Goal: Contribute content: Contribute content

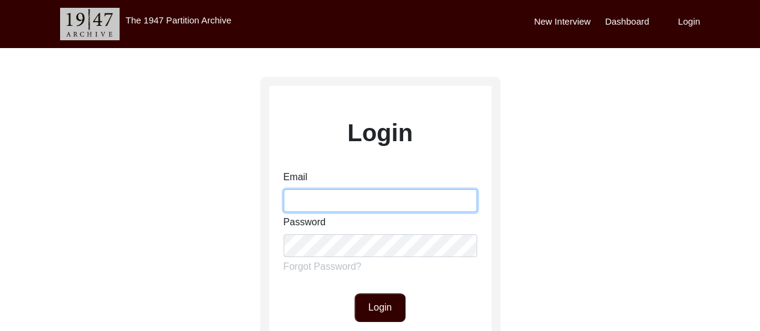
click at [397, 205] on input "Email" at bounding box center [381, 200] width 194 height 23
type input "[EMAIL_ADDRESS][DOMAIN_NAME]"
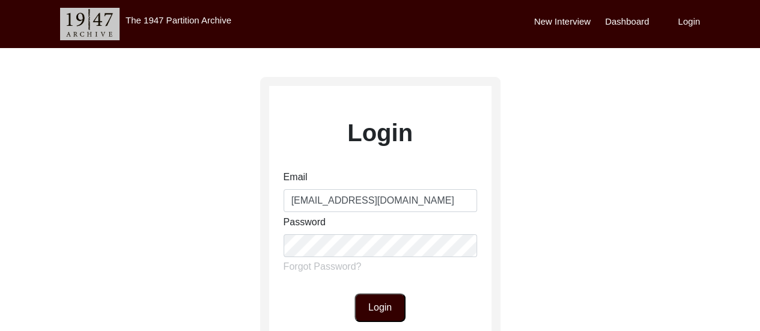
click at [401, 302] on button "Login" at bounding box center [380, 307] width 51 height 29
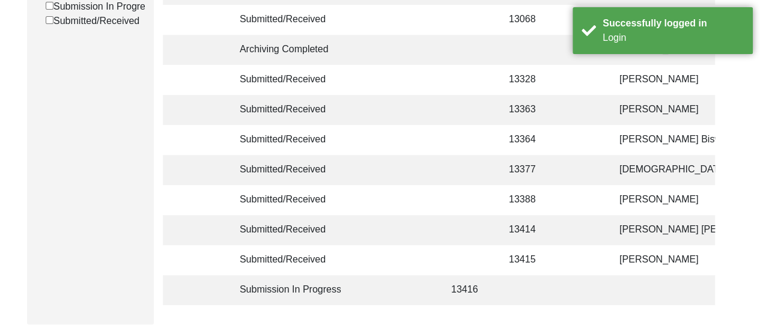
scroll to position [240, 0]
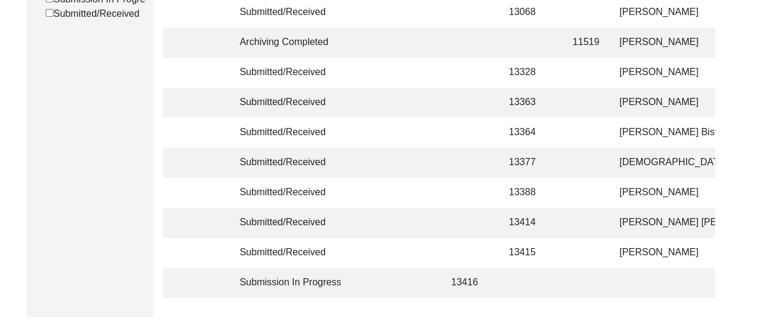
click at [453, 246] on td at bounding box center [468, 253] width 48 height 30
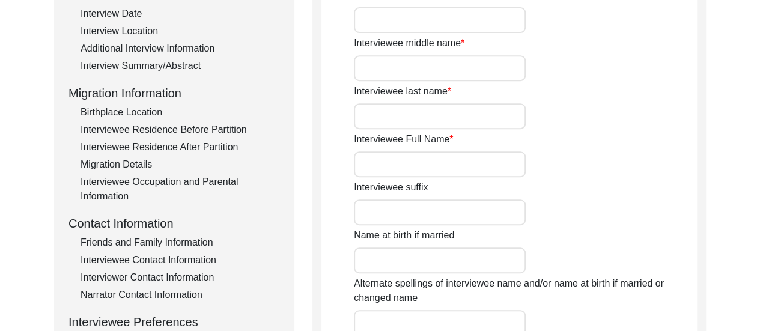
type input "[PERSON_NAME]"
type input "Ganguly"
type input "[PERSON_NAME]"
type input "n/a"
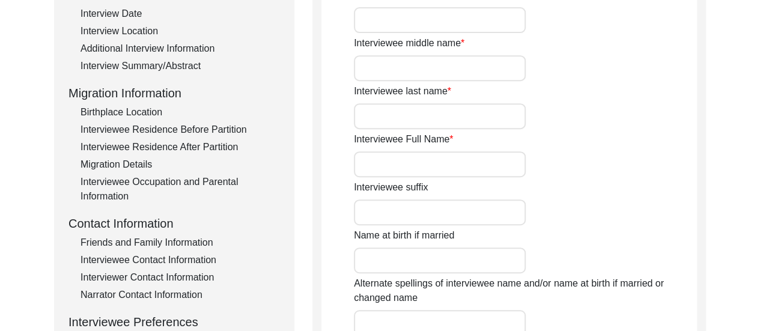
type input "1933"
type input "92"
type input "[DEMOGRAPHIC_DATA]"
type input "Bengali"
type input "[DEMOGRAPHIC_DATA]"
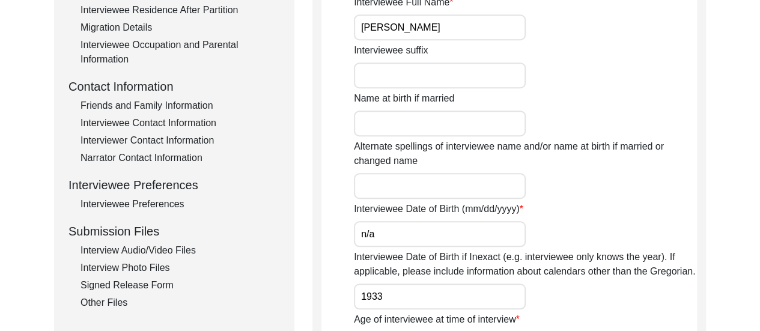
scroll to position [444, 0]
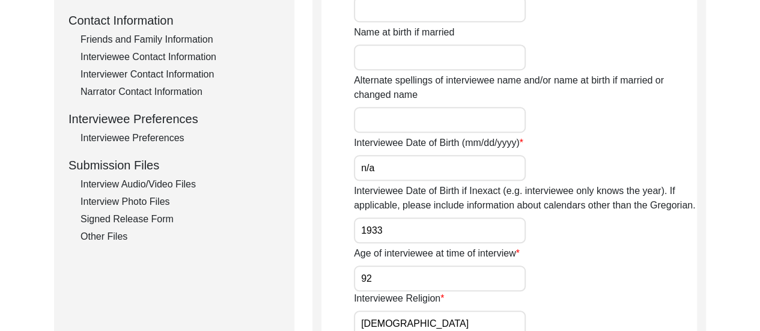
click at [138, 199] on div "Interview Photo Files" at bounding box center [181, 202] width 200 height 14
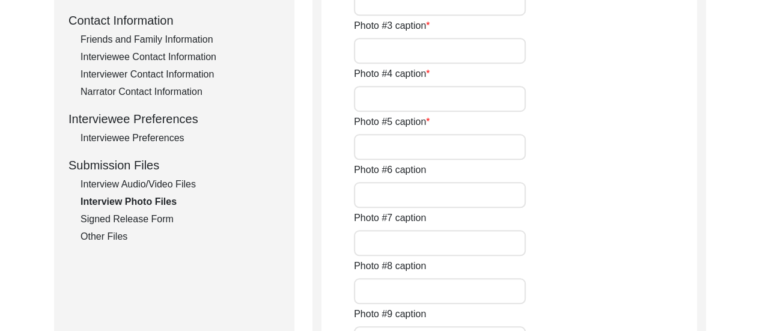
type input "[PERSON_NAME]'s father and mother, [PERSON_NAME] and [PERSON_NAME]."
type input "[PERSON_NAME]'s mother, Protiva Ganguly, seated on the left."
type input "[PERSON_NAME], with his brothers ([PERSON_NAME], [PERSON_NAME], [PERSON_NAME], …"
type input "[PERSON_NAME]'s mother, Protiva Ganguly, with him (crawling) and his elder brot…"
type input "[PERSON_NAME] with his wife, [PERSON_NAME]."
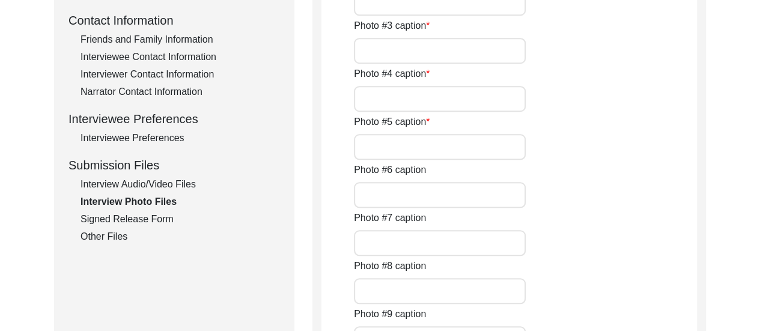
type input "Current condition of a portion of [PERSON_NAME]'s house in [GEOGRAPHIC_DATA]."
type input "4 of 6"
type input "jpg"
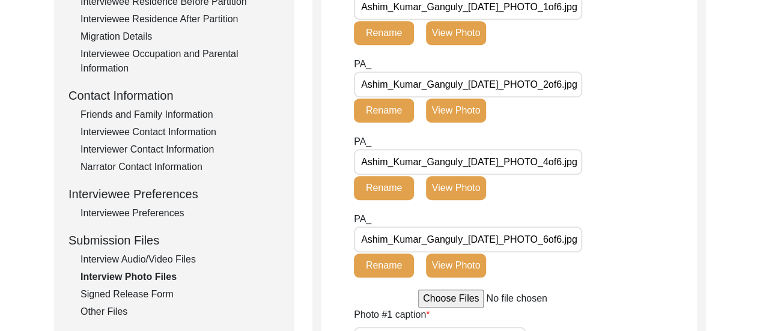
scroll to position [367, 0]
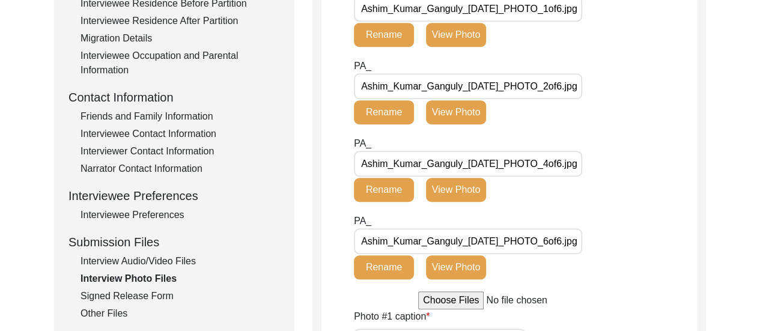
click at [469, 294] on input "file" at bounding box center [509, 301] width 182 height 18
type input "C:\fakepath\Ashim_Kumar_Ganguly_[DATE]_PHOTO_3of6.jpg"
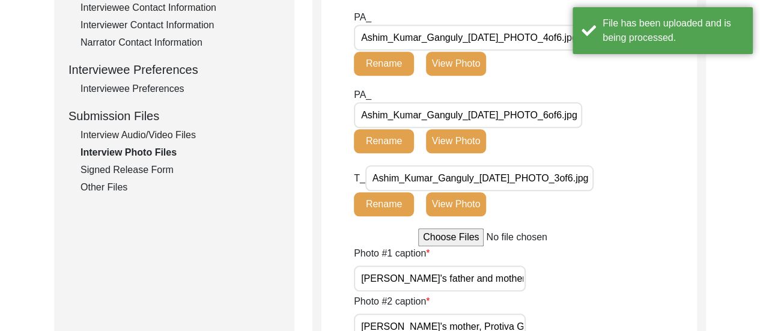
scroll to position [523, 0]
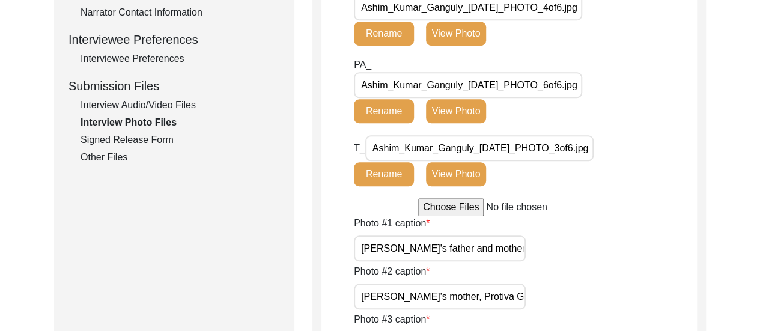
click at [466, 211] on input "file" at bounding box center [509, 207] width 182 height 18
type input "C:\fakepath\Ashim_Kumar_Ganguly_[DATE]_PHOTO_5of6.jpg"
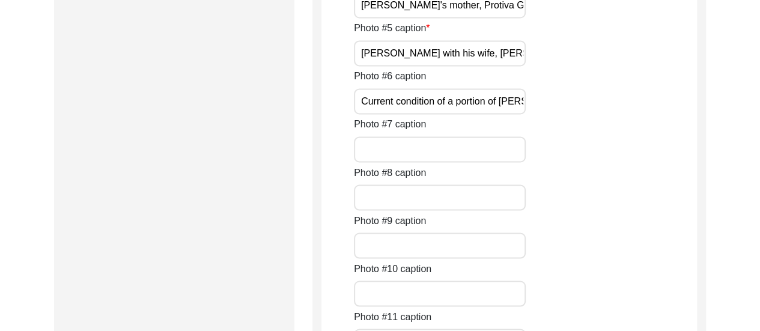
scroll to position [988, 0]
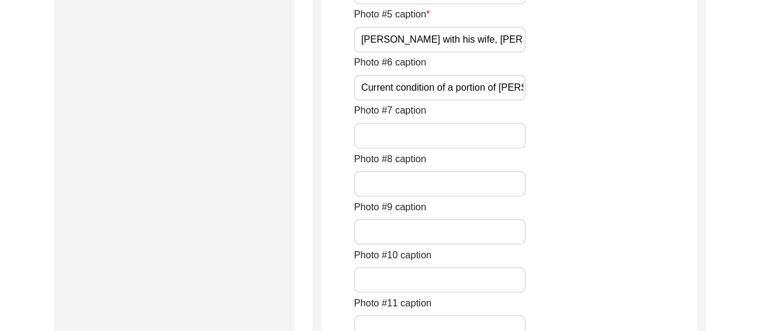
click at [519, 91] on input "Current condition of a portion of [PERSON_NAME]'s house in [GEOGRAPHIC_DATA]." at bounding box center [440, 88] width 172 height 26
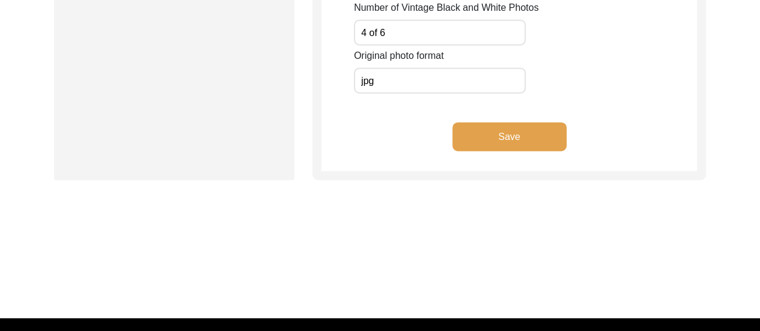
scroll to position [0, 0]
click at [534, 129] on button "Save" at bounding box center [510, 137] width 114 height 29
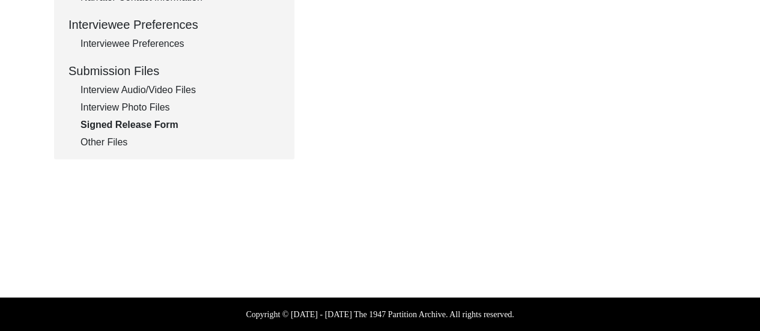
scroll to position [537, 0]
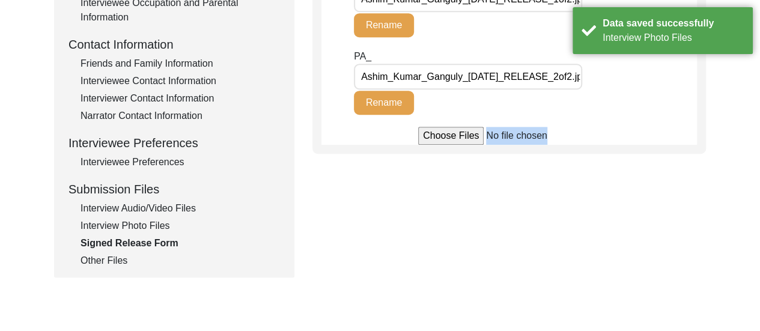
scroll to position [417, 0]
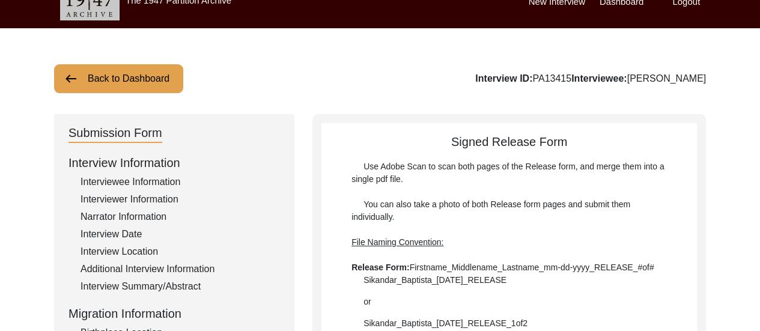
scroll to position [0, 0]
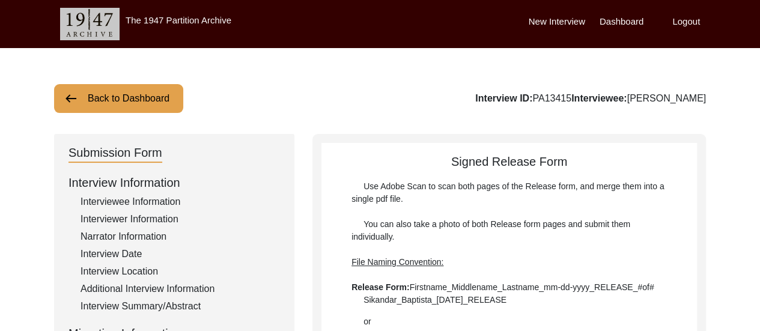
click at [683, 27] on label "Logout" at bounding box center [687, 22] width 28 height 14
